Goal: Task Accomplishment & Management: Complete application form

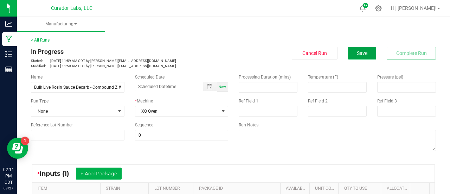
click at [348, 52] on button "Save" at bounding box center [362, 53] width 28 height 13
click at [38, 40] on link "< All Runs" at bounding box center [40, 40] width 19 height 5
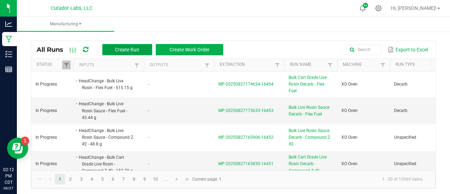
click at [132, 48] on span "Create Run" at bounding box center [127, 50] width 24 height 6
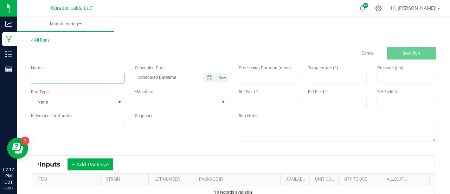
click at [111, 77] on input at bounding box center [77, 78] width 93 height 11
paste input "Headchange - Bulk Food Grade Water Hash - Dark Rainbow"
click at [38, 78] on input "Headchange - Bulk Food Grade Water Hash - Dark Rainbow" at bounding box center [77, 78] width 93 height 11
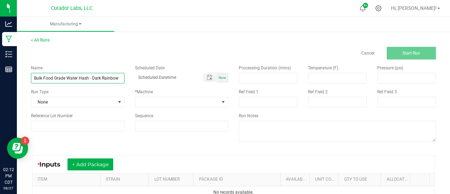
click at [87, 78] on input "Bulk Food Grade Water Hash - Dark Rainbow" at bounding box center [77, 78] width 93 height 11
type input "Bulk Food Grade Live Rosin Pressing - Dark Rainbow"
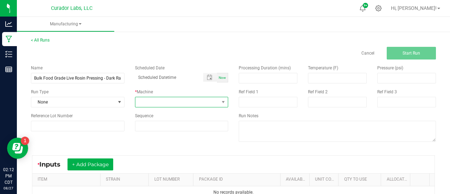
click at [157, 104] on span at bounding box center [177, 102] width 84 height 10
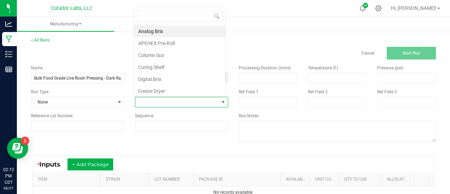
scroll to position [10, 91]
type input "v3"
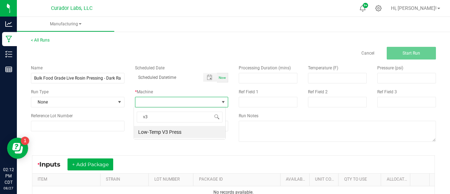
scroll to position [0, 0]
click at [159, 126] on li "Low-Temp V3 Press" at bounding box center [179, 132] width 91 height 12
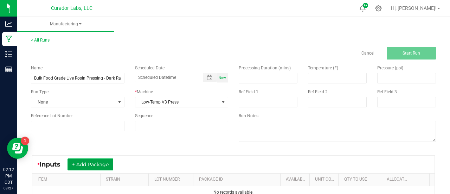
click at [108, 159] on button "+ Add Package" at bounding box center [90, 164] width 46 height 12
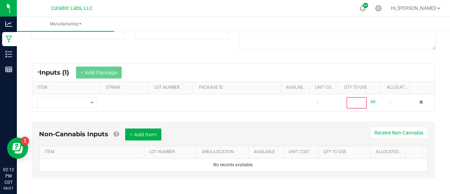
scroll to position [93, 0]
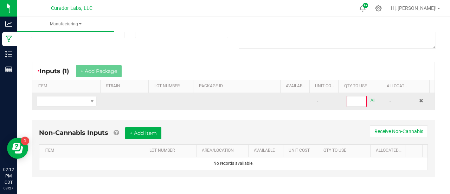
click at [82, 105] on td at bounding box center [66, 101] width 68 height 17
click at [81, 104] on span "NO DATA FOUND" at bounding box center [62, 101] width 51 height 10
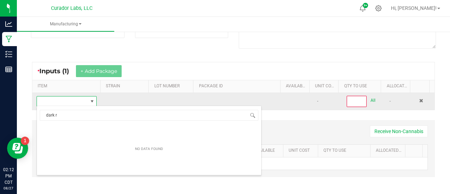
scroll to position [10, 58]
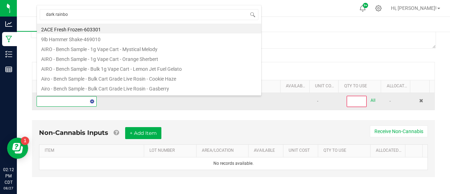
type input "dark rainbow"
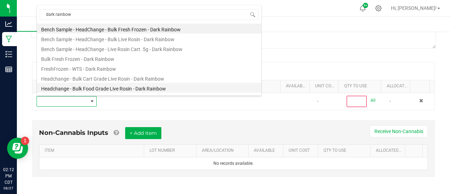
click at [102, 86] on li "Headchange - Bulk Food Grade Live Rosin - Dark Rainbow" at bounding box center [149, 88] width 224 height 10
type input "0"
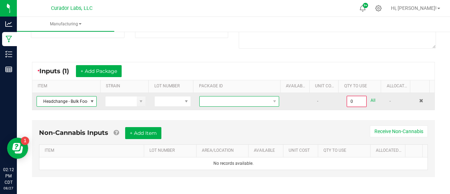
click at [216, 100] on span "NO DATA FOUND" at bounding box center [235, 101] width 70 height 10
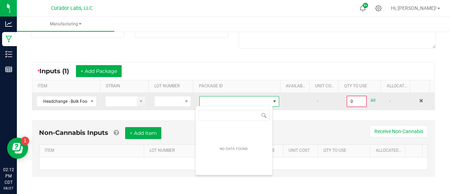
scroll to position [10, 77]
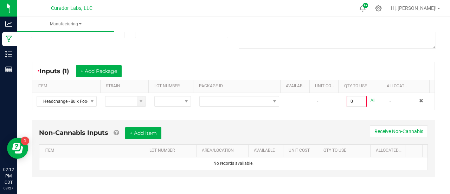
click at [163, 120] on div "Non-Cannabis Inputs + Add Item Receive Non-Cannabis ITEM LOT NUMBER AREA/LOCATI…" at bounding box center [233, 148] width 403 height 57
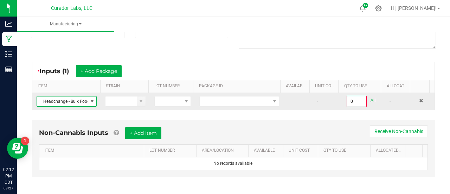
click at [89, 99] on span at bounding box center [92, 101] width 6 height 6
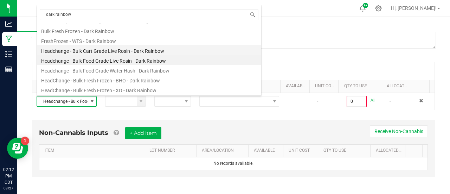
scroll to position [0, 0]
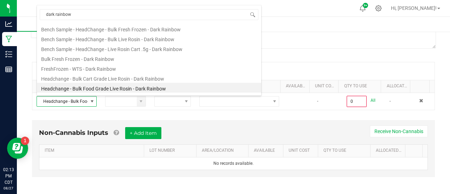
type input "dark rainbow"
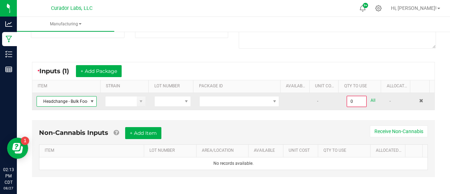
click at [78, 105] on span "Headchange - Bulk Food Grade Live Rosin - Dark Rainbow" at bounding box center [62, 101] width 51 height 10
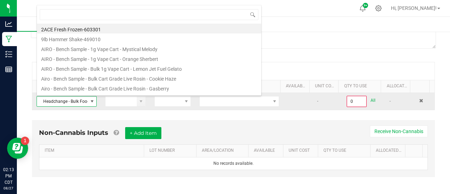
scroll to position [10, 58]
type input "Headchange - Bulk Food Grade Water Hash - Dark Rainbow"
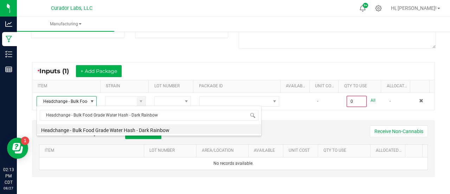
click at [90, 130] on li "Headchange - Bulk Food Grade Water Hash - Dark Rainbow" at bounding box center [149, 129] width 224 height 10
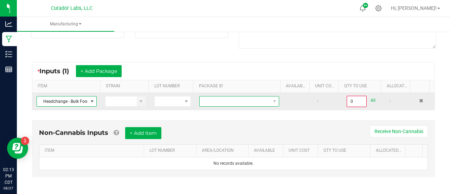
click at [217, 98] on span "NO DATA FOUND" at bounding box center [235, 101] width 70 height 10
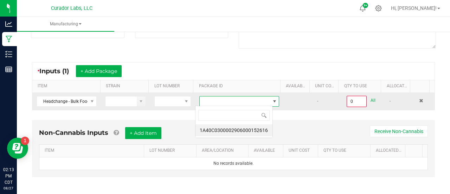
scroll to position [10, 77]
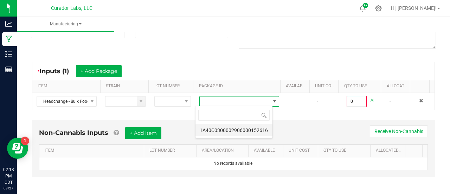
click at [233, 130] on li "1A40C0300002906000152616" at bounding box center [233, 130] width 77 height 12
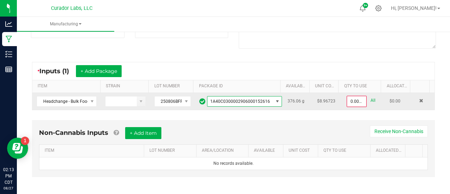
click at [370, 100] on link "All" at bounding box center [372, 100] width 5 height 9
type input "376.0600 g"
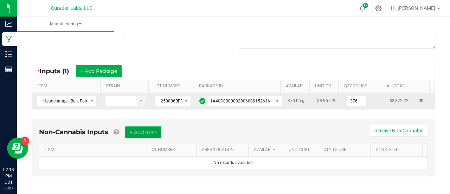
click at [158, 131] on button "+ Add Item" at bounding box center [143, 132] width 36 height 12
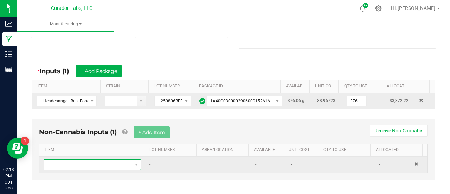
click at [127, 160] on span "NO DATA FOUND" at bounding box center [88, 164] width 88 height 10
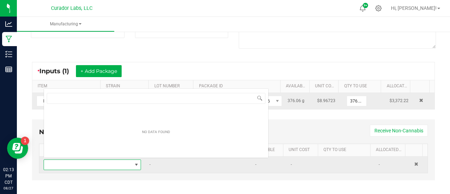
scroll to position [10, 93]
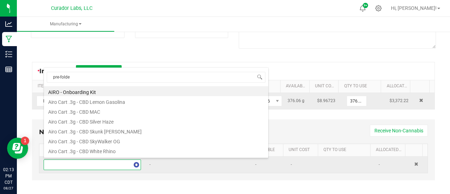
type input "pre-folded"
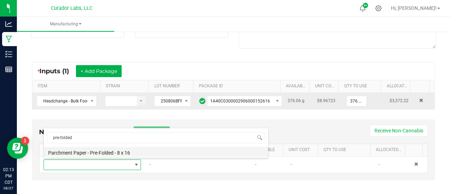
click at [146, 155] on li "Parchment Paper - Pre-Folded - 8 x 16" at bounding box center [156, 151] width 224 height 10
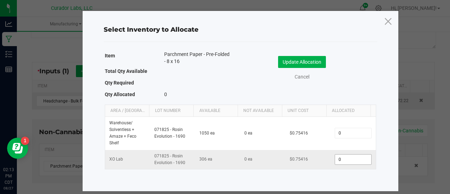
click at [337, 158] on input "0" at bounding box center [353, 159] width 36 height 10
type input "14"
click at [305, 60] on button "Update Allocation" at bounding box center [302, 62] width 48 height 12
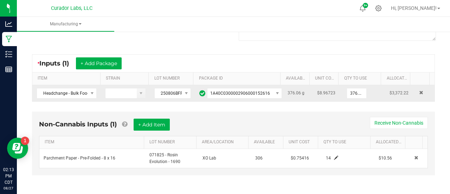
scroll to position [0, 0]
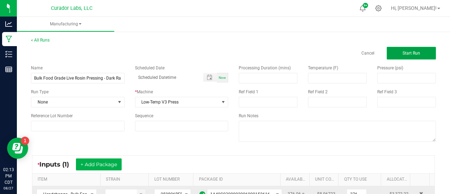
click at [395, 57] on button "Start Run" at bounding box center [410, 53] width 49 height 13
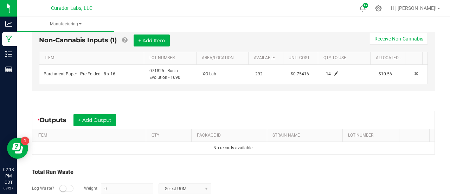
scroll to position [239, 0]
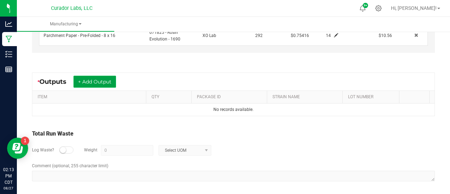
click at [87, 80] on button "+ Add Output" at bounding box center [94, 82] width 43 height 12
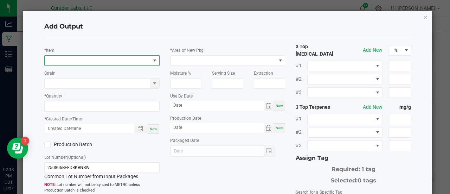
click at [76, 57] on span "NO DATA FOUND" at bounding box center [98, 61] width 106 height 10
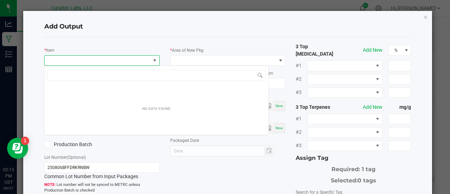
scroll to position [10, 113]
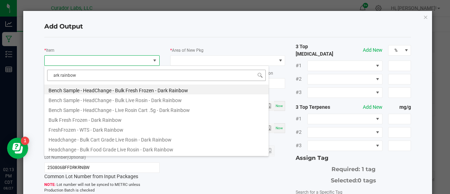
click at [53, 76] on input "ark rainbow" at bounding box center [156, 75] width 218 height 11
type input "dark rainbow"
click at [140, 146] on li "Headchange - Bulk Food Grade Live Rosin - Dark Rainbow" at bounding box center [156, 148] width 224 height 10
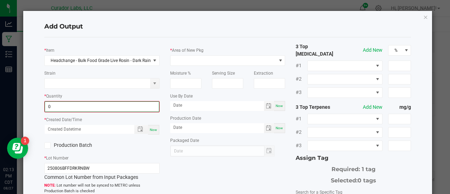
click at [87, 105] on input "0" at bounding box center [102, 107] width 114 height 10
type input "222.1200 g"
click at [148, 130] on div "Now" at bounding box center [153, 128] width 11 height 9
type input "[DATE] 2:13 PM"
type input "[DATE]"
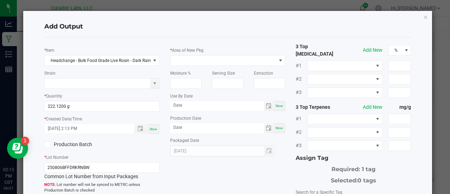
click at [58, 143] on label "Production Batch" at bounding box center [70, 144] width 52 height 7
click at [0, 0] on input "Production Batch" at bounding box center [0, 0] width 0 height 0
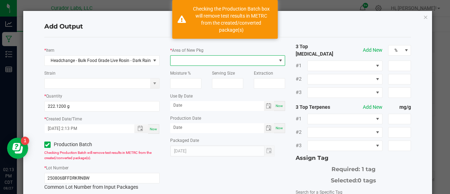
click at [214, 63] on span at bounding box center [223, 61] width 106 height 10
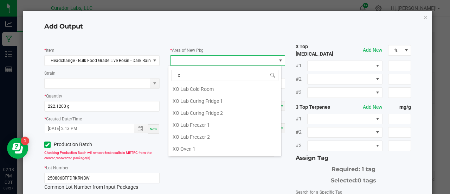
scroll to position [0, 0]
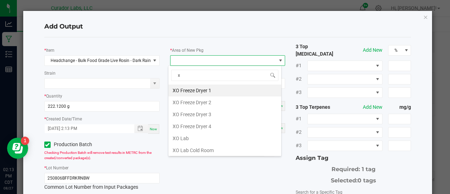
type input "xo"
click at [217, 132] on li "XO Lab" at bounding box center [224, 138] width 113 height 12
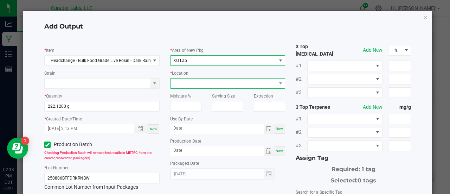
click at [201, 83] on span at bounding box center [223, 83] width 106 height 10
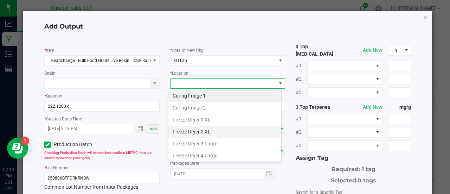
scroll to position [82, 0]
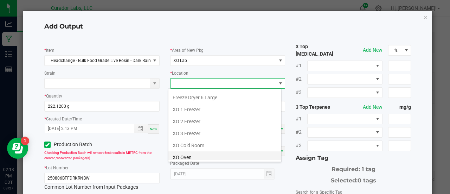
click at [190, 155] on li "XO Oven" at bounding box center [224, 157] width 113 height 12
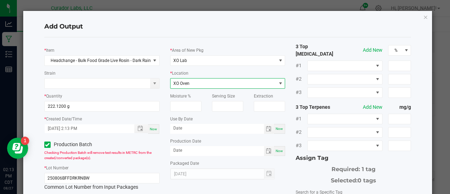
click at [279, 128] on span "Now" at bounding box center [278, 128] width 7 height 4
click at [190, 128] on input "[DATE]" at bounding box center [217, 128] width 94 height 9
type input "[DATE]"
click at [276, 150] on span "Now" at bounding box center [278, 151] width 7 height 4
type input "[DATE]"
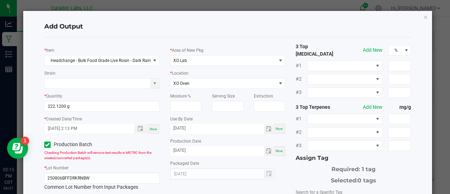
click at [282, 165] on div "* Area of New Pkg XO Lab * Location XO Oven Moisture % Serving Size Extraction …" at bounding box center [228, 111] width 126 height 136
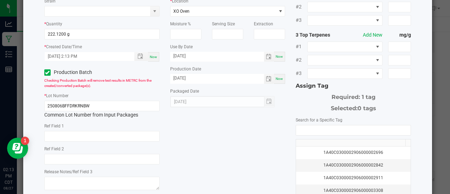
scroll to position [72, 0]
click at [303, 125] on input "NO DATA FOUND" at bounding box center [353, 130] width 115 height 10
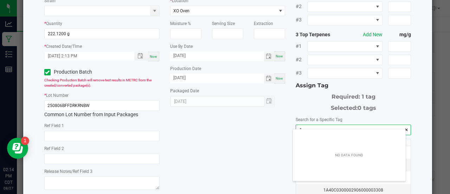
scroll to position [10, 113]
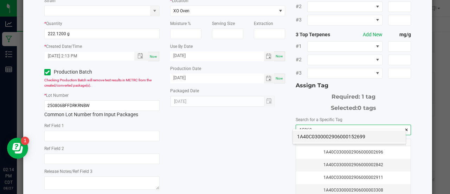
click at [303, 137] on li "1A40C0300002906000152699" at bounding box center [349, 136] width 113 height 12
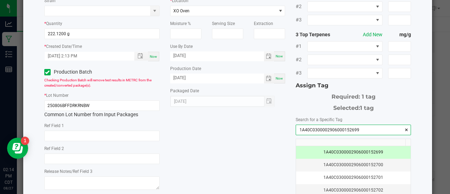
type input "1A40C0300002906000152699"
click at [267, 128] on div "* Item Headchange - Bulk Food Grade Live Rosin - Dark Rainbow Strain * Quantity…" at bounding box center [227, 98] width 377 height 256
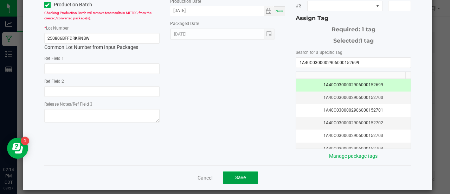
click at [242, 174] on span "Save" at bounding box center [240, 177] width 11 height 6
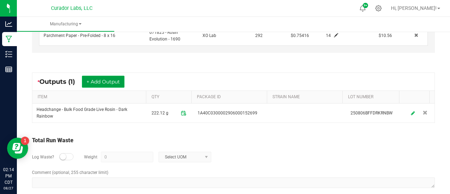
click at [96, 83] on button "+ Add Output" at bounding box center [103, 82] width 43 height 12
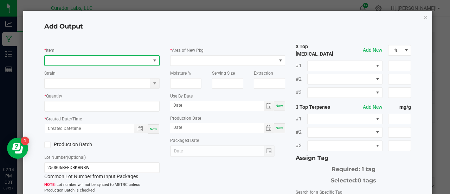
click at [90, 60] on span "NO DATA FOUND" at bounding box center [98, 61] width 106 height 10
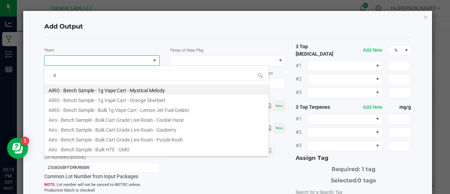
scroll to position [10, 113]
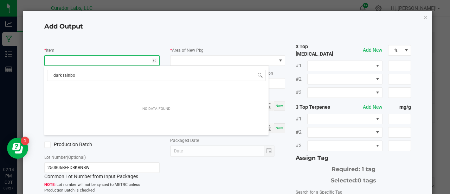
type input "dark rainbow"
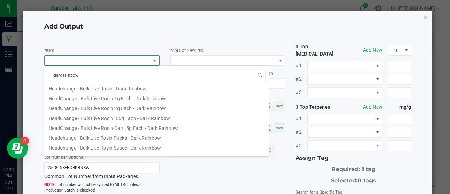
scroll to position [117, 0]
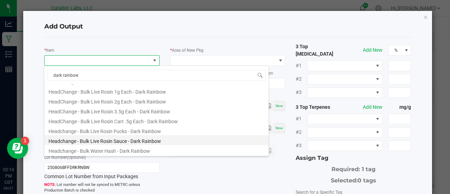
click at [149, 142] on li "Headchange - Bulk Live Rosin Sauce - Dark Rainbow" at bounding box center [156, 140] width 224 height 10
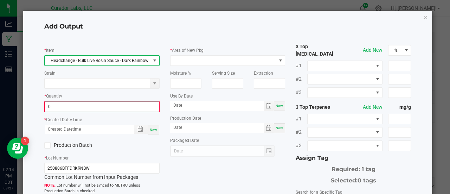
click at [110, 105] on input "0" at bounding box center [102, 107] width 114 height 10
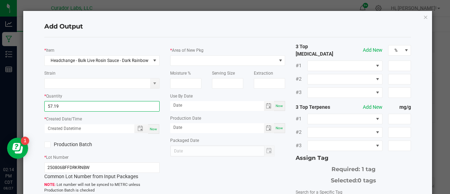
type input "57.1900 g"
click at [154, 128] on span "Now" at bounding box center [153, 129] width 7 height 4
type input "[DATE] 2:14 PM"
type input "[DATE]"
click at [84, 145] on label "Production Batch" at bounding box center [70, 144] width 52 height 7
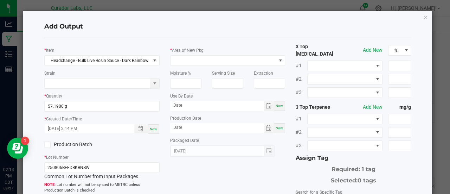
click at [0, 0] on input "Production Batch" at bounding box center [0, 0] width 0 height 0
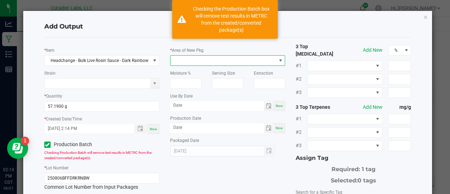
click at [193, 65] on span at bounding box center [223, 61] width 106 height 10
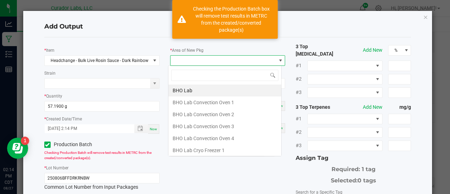
scroll to position [10, 113]
type input "xo"
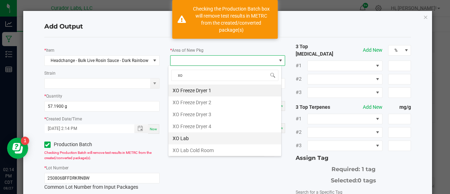
click at [184, 133] on li "XO Lab" at bounding box center [224, 138] width 113 height 12
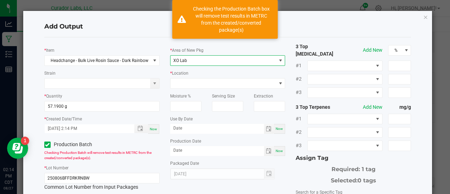
click at [188, 77] on div "* Location" at bounding box center [227, 78] width 115 height 19
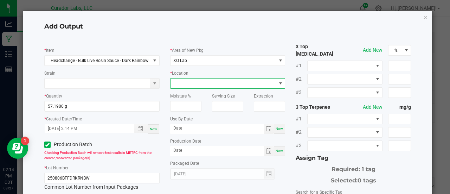
click at [188, 78] on span at bounding box center [227, 83] width 115 height 11
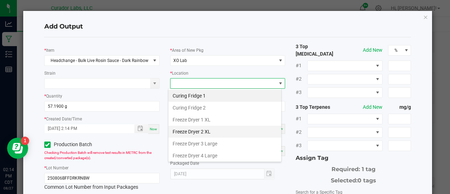
scroll to position [82, 0]
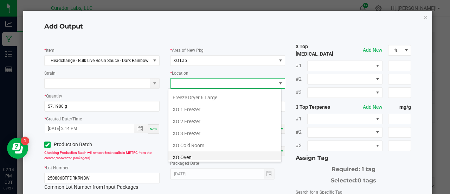
click at [197, 153] on li "XO Oven" at bounding box center [224, 157] width 113 height 12
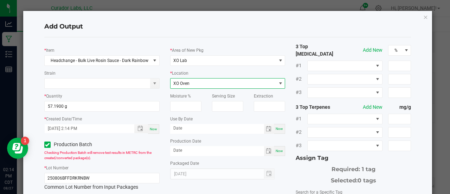
click at [277, 130] on span "Now" at bounding box center [278, 128] width 7 height 4
click at [193, 124] on input "[DATE]" at bounding box center [217, 128] width 94 height 9
type input "[DATE]"
click at [278, 153] on div "Now" at bounding box center [279, 151] width 11 height 10
type input "[DATE]"
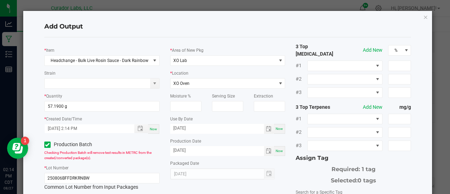
click at [286, 167] on div "* Area of New Pkg XO Lab * Location XO Oven Moisture % Serving Size Extraction …" at bounding box center [228, 111] width 126 height 136
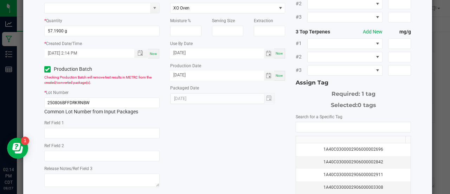
scroll to position [78, 0]
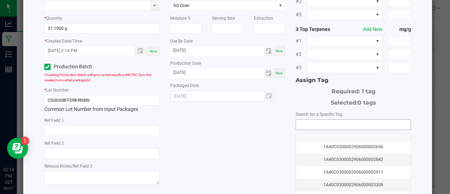
click at [304, 119] on input "NO DATA FOUND" at bounding box center [353, 124] width 115 height 10
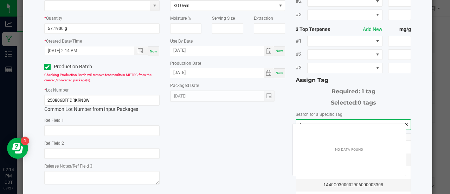
scroll to position [10, 113]
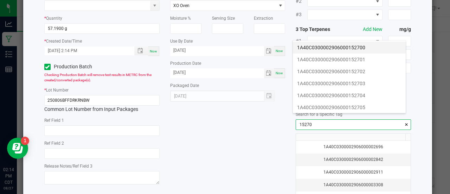
click at [306, 44] on li "1A40C0300002906000152700" at bounding box center [349, 47] width 113 height 12
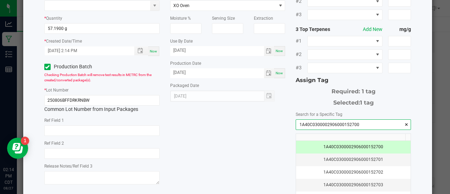
type input "1A40C0300002906000152700"
click at [263, 140] on div "* Item Headchange - Bulk Live Rosin Sauce - Dark Rainbow Strain * Quantity 57.1…" at bounding box center [227, 93] width 377 height 256
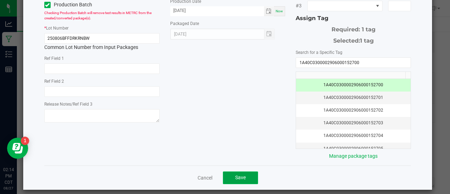
click at [242, 174] on span "Save" at bounding box center [240, 177] width 11 height 6
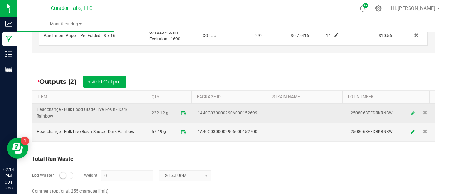
click at [272, 113] on td at bounding box center [307, 112] width 77 height 19
click at [242, 112] on span "1A40C0300002906000152699" at bounding box center [227, 113] width 60 height 7
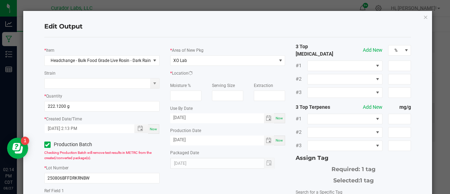
scroll to position [143, 0]
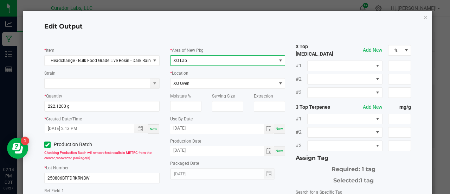
click at [205, 55] on span "XO Lab" at bounding box center [227, 60] width 115 height 11
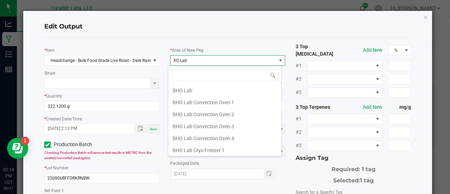
scroll to position [10, 113]
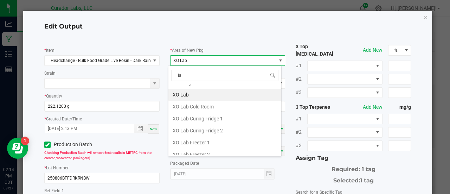
type input "lab"
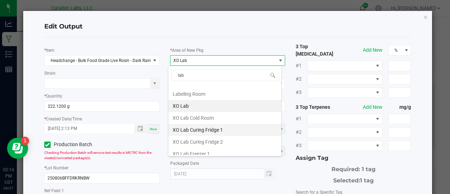
scroll to position [199, 0]
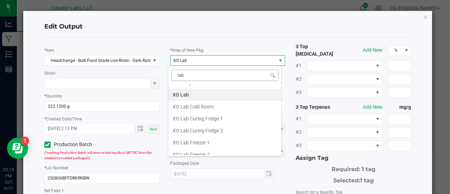
click at [178, 75] on input "lab" at bounding box center [224, 75] width 107 height 11
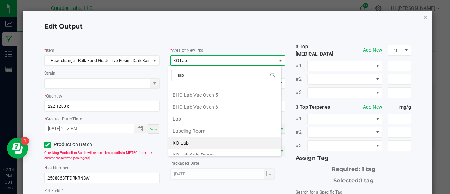
scroll to position [151, 0]
click at [217, 114] on li "Lab" at bounding box center [224, 118] width 113 height 12
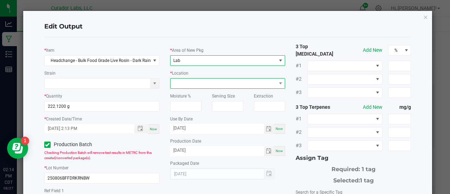
click at [212, 81] on span at bounding box center [223, 83] width 106 height 10
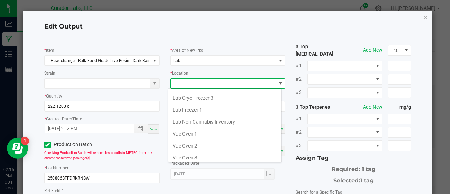
scroll to position [83, 0]
click at [218, 134] on li "Vac Oven 1" at bounding box center [224, 132] width 113 height 12
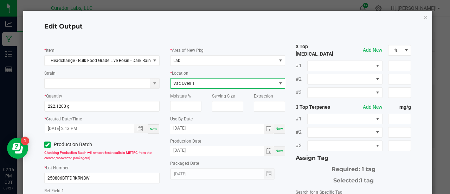
click at [204, 85] on span "Vac Oven 1" at bounding box center [223, 83] width 106 height 10
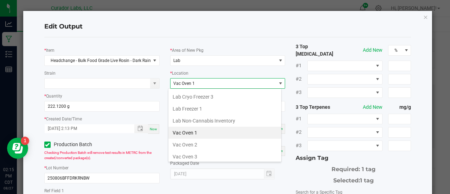
scroll to position [84, 0]
click at [202, 138] on li "Vac Oven 2" at bounding box center [224, 143] width 113 height 12
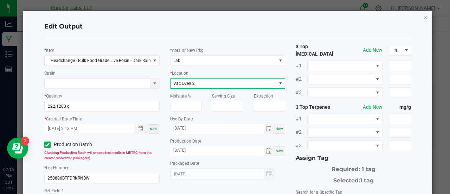
click at [295, 162] on div "Required: 1 tag" at bounding box center [352, 167] width 115 height 11
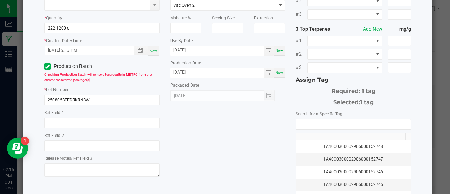
scroll to position [83, 0]
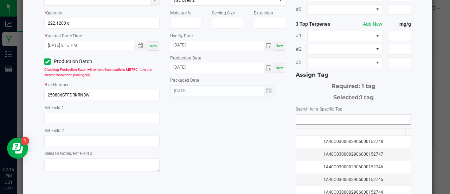
click at [297, 114] on input "NO DATA FOUND" at bounding box center [353, 119] width 115 height 10
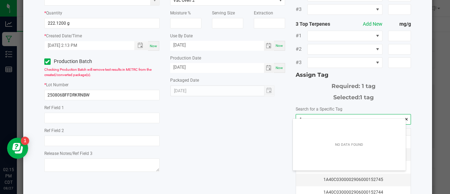
scroll to position [10, 113]
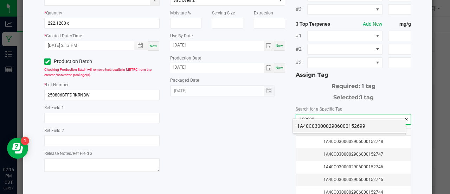
click at [300, 125] on li "1A40C0300002906000152699" at bounding box center [349, 126] width 113 height 12
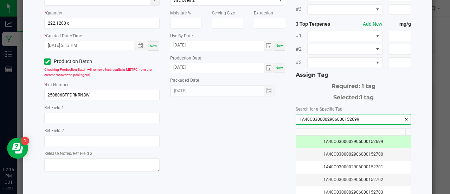
type input "1A40C0300002906000152699"
click at [274, 135] on div "* Item Headchange - Bulk Food Grade Live Rosin - Dark Rainbow Strain * Quantity…" at bounding box center [227, 88] width 377 height 256
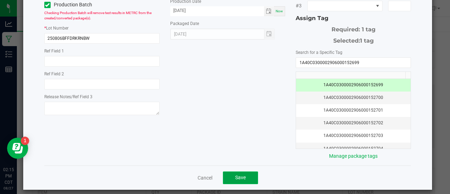
click at [250, 171] on button "Save" at bounding box center [240, 177] width 35 height 13
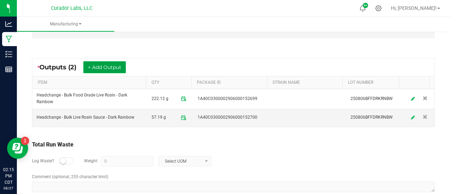
click at [103, 64] on button "+ Add Output" at bounding box center [104, 67] width 43 height 12
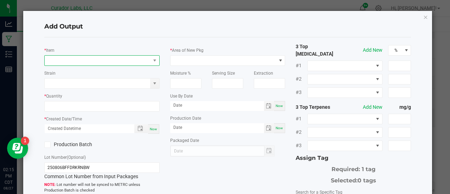
click at [99, 59] on span "NO DATA FOUND" at bounding box center [98, 61] width 106 height 10
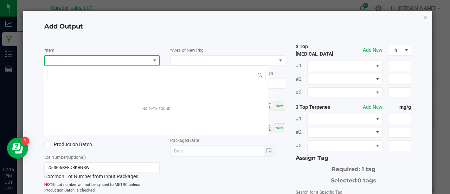
scroll to position [0, 0]
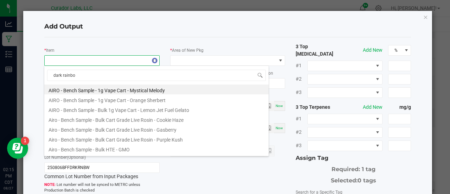
type input "dark rainbow"
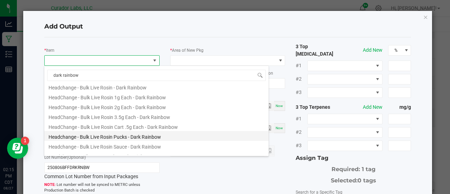
click at [158, 135] on li "Headchange - Bulk Live Rosin Pucks - Dark Rainbow" at bounding box center [156, 136] width 224 height 10
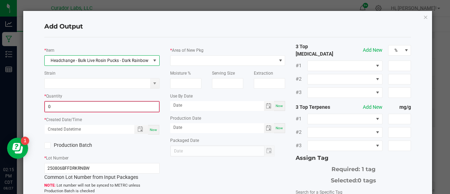
click at [110, 106] on input "0" at bounding box center [102, 107] width 114 height 10
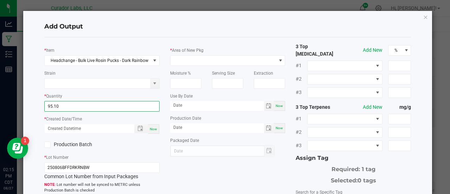
type input "95.1000 g"
click at [154, 125] on div "Now" at bounding box center [153, 128] width 11 height 9
type input "[DATE] 2:15 PM"
type input "[DATE]"
click at [88, 144] on label "Production Batch" at bounding box center [70, 144] width 52 height 7
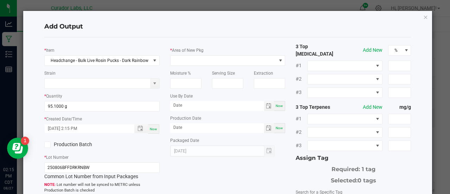
click at [0, 0] on input "Production Batch" at bounding box center [0, 0] width 0 height 0
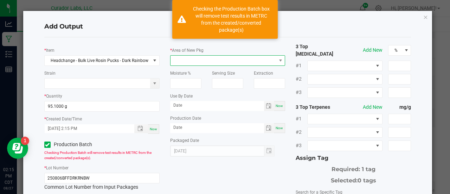
click at [193, 60] on span at bounding box center [223, 61] width 106 height 10
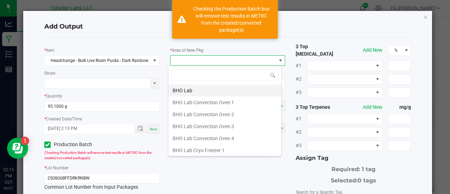
scroll to position [35118, 35014]
type input "xo"
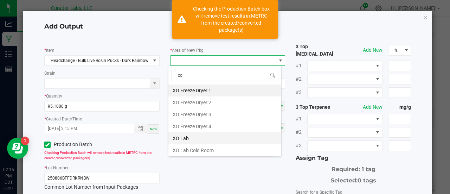
click at [190, 139] on li "XO Lab" at bounding box center [224, 138] width 113 height 12
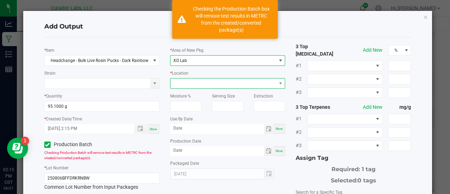
click at [191, 81] on span at bounding box center [223, 83] width 106 height 10
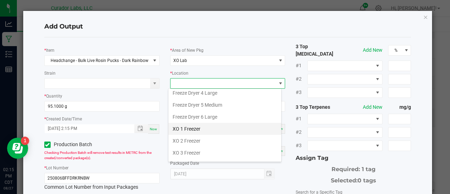
click at [197, 128] on li "XO 1 Freezer" at bounding box center [224, 129] width 113 height 12
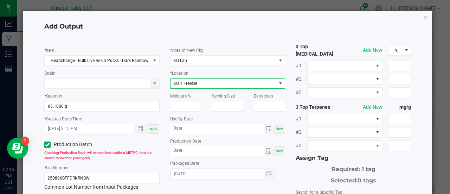
click at [275, 130] on div "Now" at bounding box center [279, 129] width 11 height 10
click at [189, 127] on input "[DATE]" at bounding box center [217, 128] width 94 height 9
type input "[DATE]"
click at [275, 152] on span "Now" at bounding box center [278, 151] width 7 height 4
type input "[DATE]"
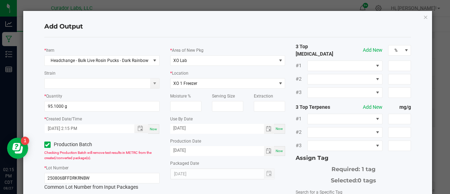
click at [290, 175] on div "3 Top [MEDICAL_DATA] Add New % #1 #2 #3 3 Top Terpenes Add New mg/g #1 #2 #3 As…" at bounding box center [353, 171] width 126 height 256
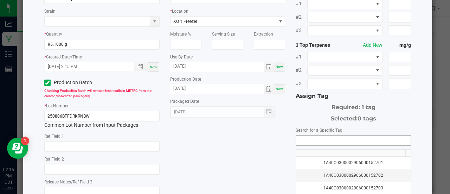
click at [301, 135] on input "NO DATA FOUND" at bounding box center [353, 140] width 115 height 10
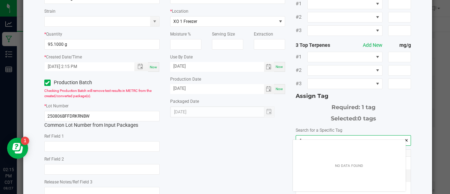
scroll to position [35118, 35015]
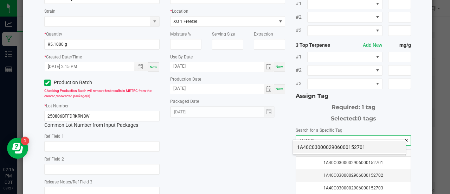
click at [307, 151] on li "1A40C0300002906000152701" at bounding box center [349, 147] width 113 height 12
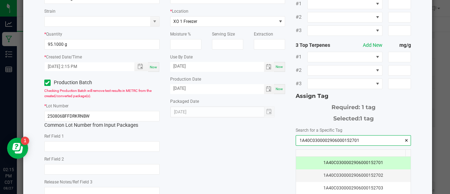
type input "1A40C0300002906000152701"
click at [261, 151] on div "* Item Headchange - Bulk Live Rosin Pucks - Dark Rainbow Strain * Quantity 95.1…" at bounding box center [227, 109] width 377 height 256
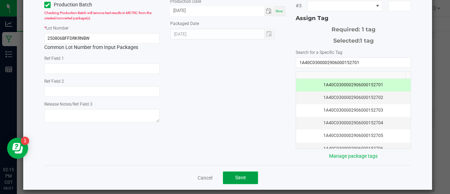
click at [243, 171] on button "Save" at bounding box center [240, 177] width 35 height 13
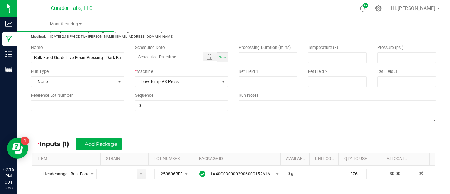
scroll to position [0, 0]
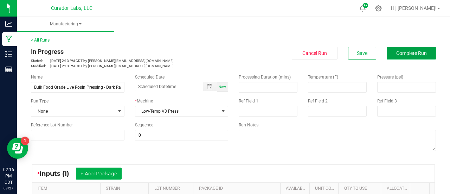
click at [390, 51] on button "Complete Run" at bounding box center [410, 53] width 49 height 13
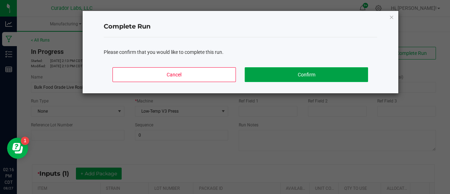
click at [295, 76] on button "Confirm" at bounding box center [305, 74] width 123 height 15
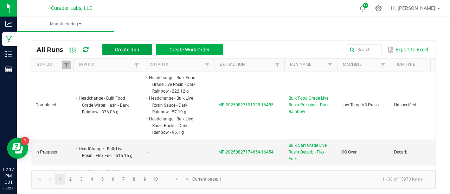
click at [147, 47] on button "Create Run" at bounding box center [127, 49] width 50 height 11
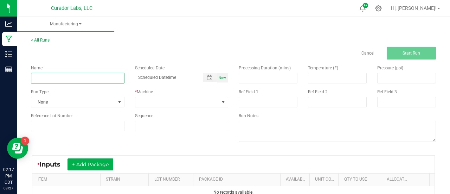
click at [85, 76] on input at bounding box center [77, 78] width 93 height 11
paste input "Headchange - Bulk Live Rosin Sauce - Dark Rainbow"
click at [50, 77] on input "Headchange - Bulk Live Rosin Sauce - Dark Rainbow" at bounding box center [77, 78] width 93 height 11
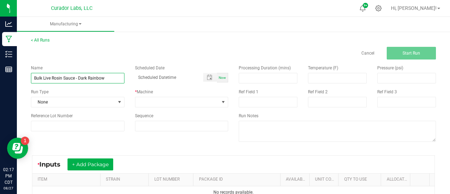
click at [75, 78] on input "Bulk Live Rosin Sauce - Dark Rainbow" at bounding box center [77, 78] width 93 height 11
type input "Bulk Live Rosin Sauce Decarb - Dark Rainbow"
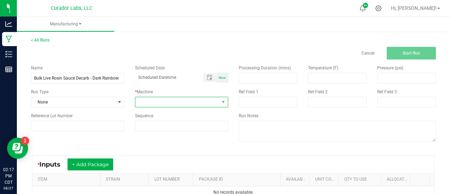
click at [171, 100] on span at bounding box center [177, 102] width 84 height 10
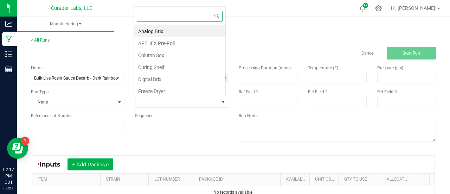
scroll to position [10, 91]
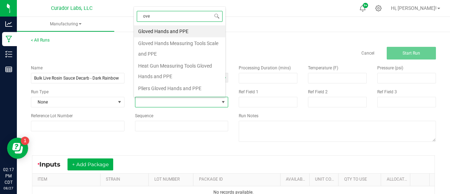
type input "oven"
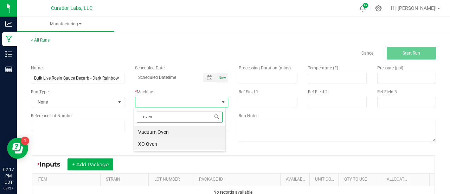
click at [154, 143] on li "XO Oven" at bounding box center [179, 144] width 91 height 12
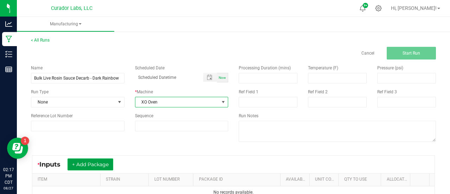
click at [103, 163] on button "+ Add Package" at bounding box center [90, 164] width 46 height 12
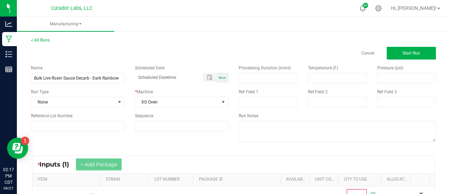
scroll to position [53, 0]
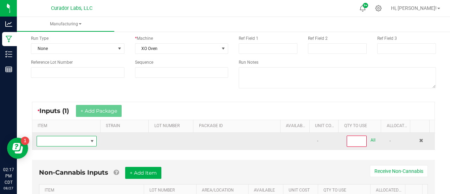
click at [87, 143] on span "NO DATA FOUND" at bounding box center [91, 141] width 9 height 10
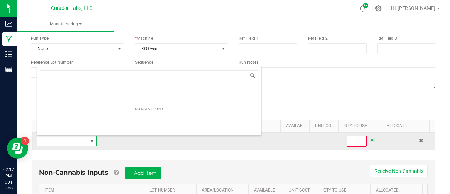
scroll to position [10, 58]
type input "Headchange - Bulk Live Rosin Sauce - Dark Rainbow"
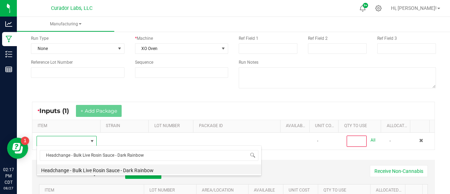
click at [115, 165] on li "Headchange - Bulk Live Rosin Sauce - Dark Rainbow" at bounding box center [149, 169] width 224 height 10
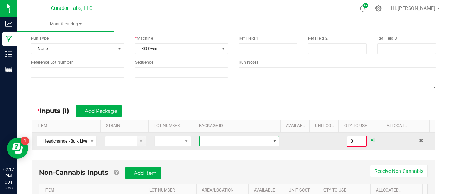
click at [220, 140] on span at bounding box center [235, 141] width 70 height 10
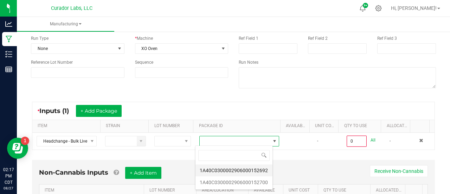
scroll to position [10, 77]
click at [237, 180] on li "1A40C0300002906000152700" at bounding box center [233, 182] width 77 height 12
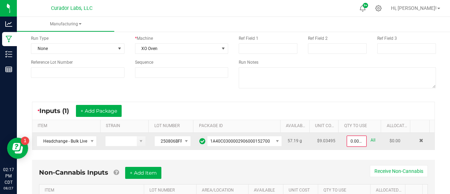
click at [370, 139] on link "All" at bounding box center [372, 139] width 5 height 9
type input "57.1900 g"
click at [276, 110] on div "* Inputs (1) + Add Package" at bounding box center [233, 111] width 402 height 18
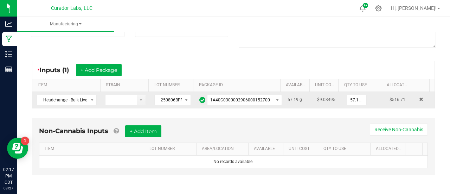
scroll to position [0, 0]
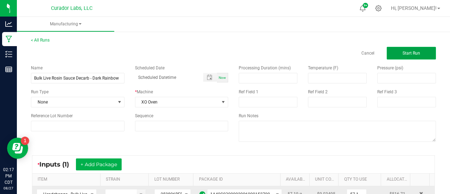
click at [405, 56] on button "Start Run" at bounding box center [410, 53] width 49 height 13
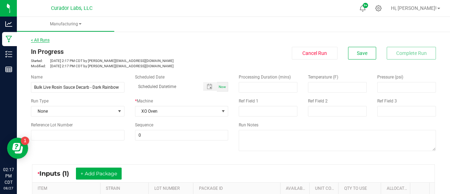
click at [38, 40] on link "< All Runs" at bounding box center [40, 40] width 19 height 5
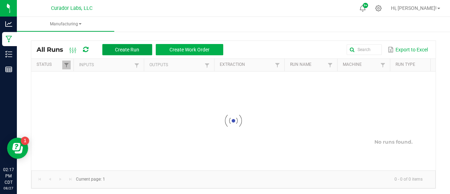
click at [129, 53] on button "Create Run" at bounding box center [127, 49] width 50 height 11
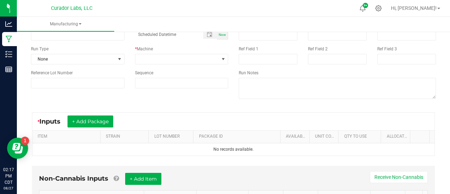
scroll to position [44, 0]
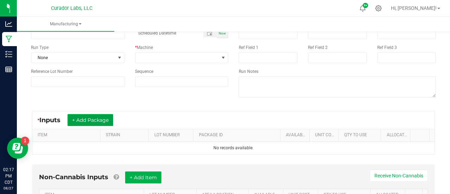
click at [108, 118] on button "+ Add Package" at bounding box center [90, 120] width 46 height 12
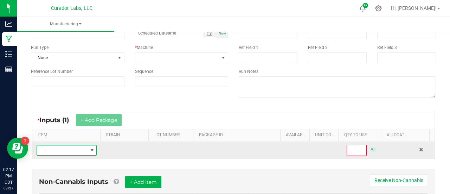
click at [87, 146] on span "NO DATA FOUND" at bounding box center [91, 150] width 9 height 10
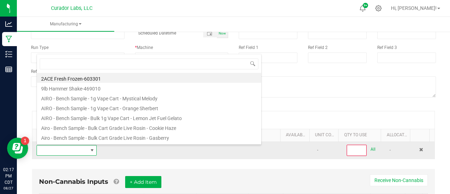
scroll to position [10, 58]
type input "Headchange - Bulk Live Rosin Sauce - Dark Rainbow"
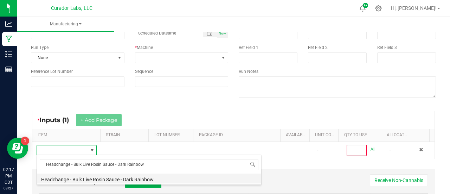
click at [117, 180] on li "Headchange - Bulk Live Rosin Sauce - Dark Rainbow" at bounding box center [149, 178] width 224 height 10
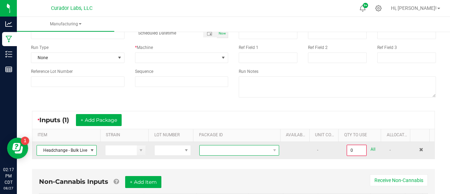
click at [207, 150] on span at bounding box center [235, 150] width 70 height 10
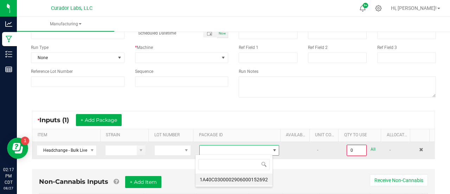
scroll to position [10, 77]
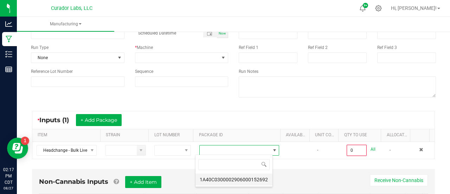
click at [222, 176] on li "1A40C0300002906000152692" at bounding box center [233, 179] width 77 height 12
type input "0.0000 g"
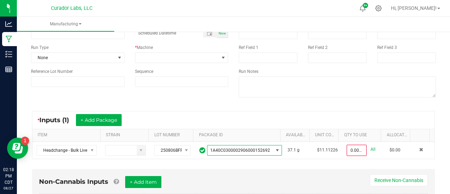
scroll to position [0, 0]
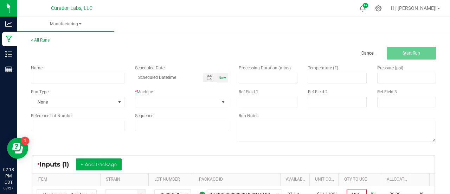
click at [365, 52] on link "Cancel" at bounding box center [367, 53] width 13 height 6
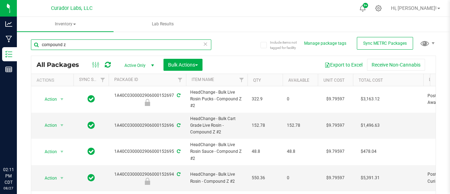
click at [33, 43] on input "compound z" at bounding box center [121, 44] width 180 height 11
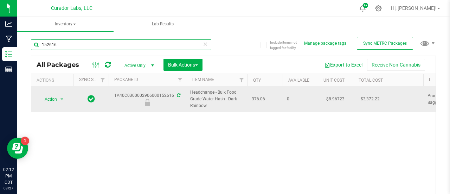
type input "152616"
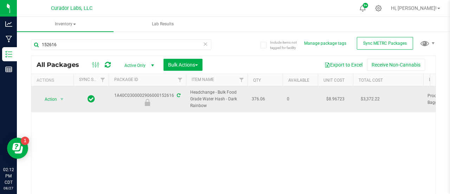
drag, startPoint x: 212, startPoint y: 105, endPoint x: 187, endPoint y: 92, distance: 27.7
click at [187, 92] on td "Headchange - Bulk Food Grade Water Hash - Dark Rainbow" at bounding box center [216, 99] width 61 height 26
copy span "Headchange - Bulk Food Grade Water Hash - Dark Rainbow"
click at [59, 98] on span "select" at bounding box center [62, 99] width 9 height 10
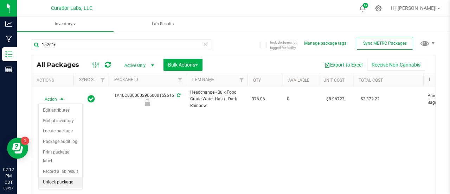
click at [58, 179] on li "Unlock package" at bounding box center [61, 182] width 44 height 11
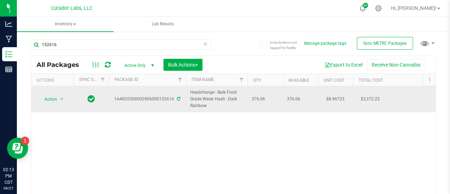
drag, startPoint x: 219, startPoint y: 104, endPoint x: 182, endPoint y: 86, distance: 41.0
copy tr "Headchange - Bulk Food Grade Water Hash - Dark Rainbow"
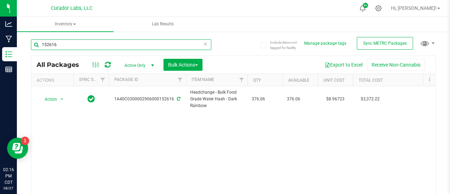
drag, startPoint x: 70, startPoint y: 43, endPoint x: 34, endPoint y: 44, distance: 36.2
click at [34, 44] on input "152616" at bounding box center [121, 44] width 180 height 11
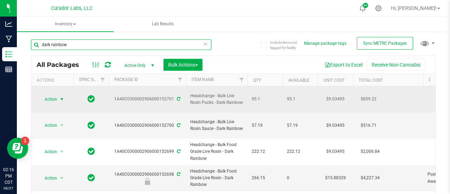
type input "dark rainbow"
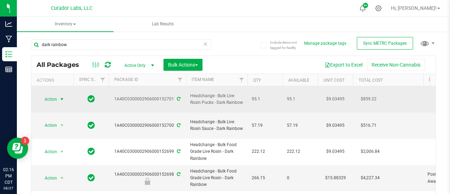
click at [61, 96] on span "select" at bounding box center [62, 99] width 6 height 6
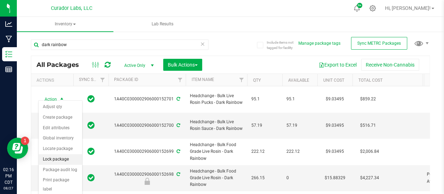
click at [57, 159] on li "Lock package" at bounding box center [61, 159] width 44 height 11
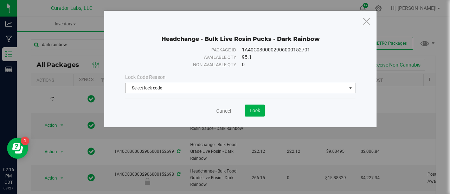
click at [168, 88] on span "Select lock code" at bounding box center [235, 88] width 221 height 10
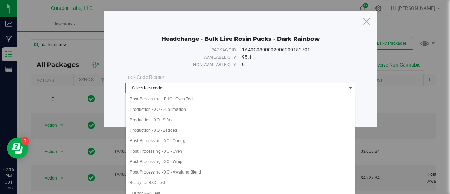
scroll to position [150, 0]
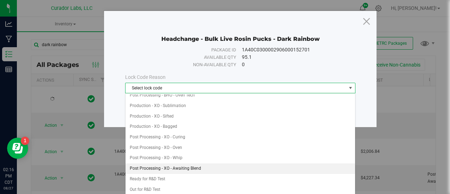
click at [204, 163] on li "Post Processing - XO - Awaiting Blend" at bounding box center [240, 168] width 230 height 11
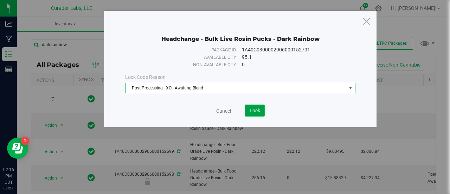
click at [251, 107] on span "Lock" at bounding box center [254, 110] width 11 height 6
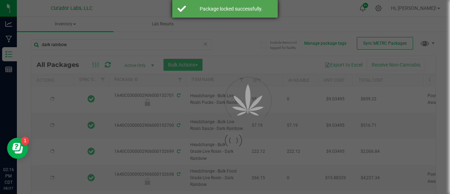
click at [184, 9] on div "Package locked successfully." at bounding box center [224, 9] width 105 height 18
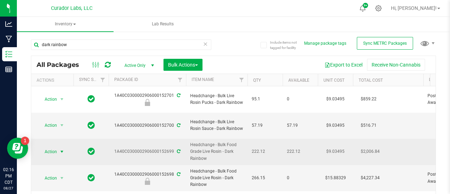
click at [58, 146] on span "select" at bounding box center [62, 151] width 9 height 10
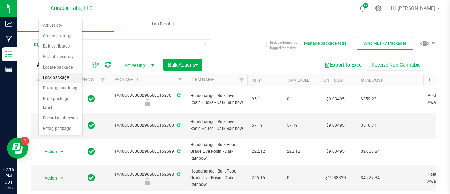
click at [58, 74] on li "Lock package" at bounding box center [61, 77] width 44 height 11
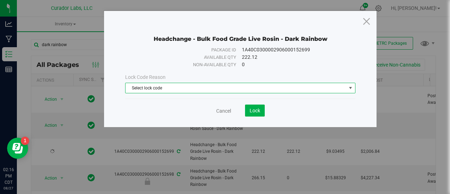
click at [173, 88] on span "Select lock code" at bounding box center [235, 88] width 221 height 10
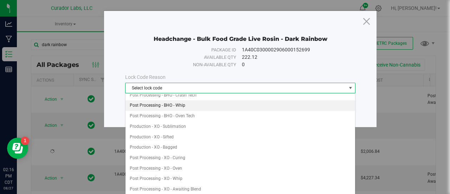
scroll to position [130, 0]
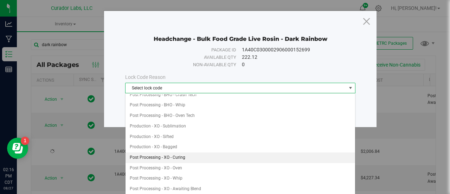
click at [188, 152] on li "Post Processing - XO - Curing" at bounding box center [240, 157] width 230 height 11
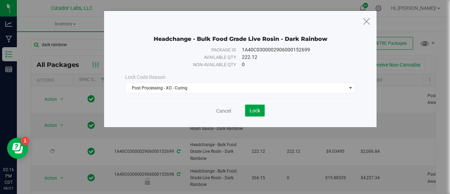
click at [255, 111] on span "Lock" at bounding box center [254, 110] width 11 height 6
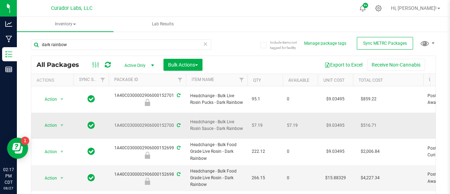
drag, startPoint x: 245, startPoint y: 118, endPoint x: 182, endPoint y: 109, distance: 64.3
copy tr "Headchange - Bulk Live Rosin Sauce - Dark Rainbow"
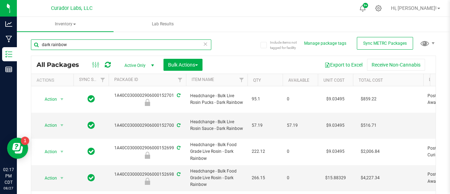
drag, startPoint x: 78, startPoint y: 47, endPoint x: 30, endPoint y: 46, distance: 48.1
click at [30, 46] on div "Include items not tagged for facility Manage package tags Sync METRC Packages d…" at bounding box center [233, 138] width 433 height 214
